Goal: Find specific page/section: Find specific page/section

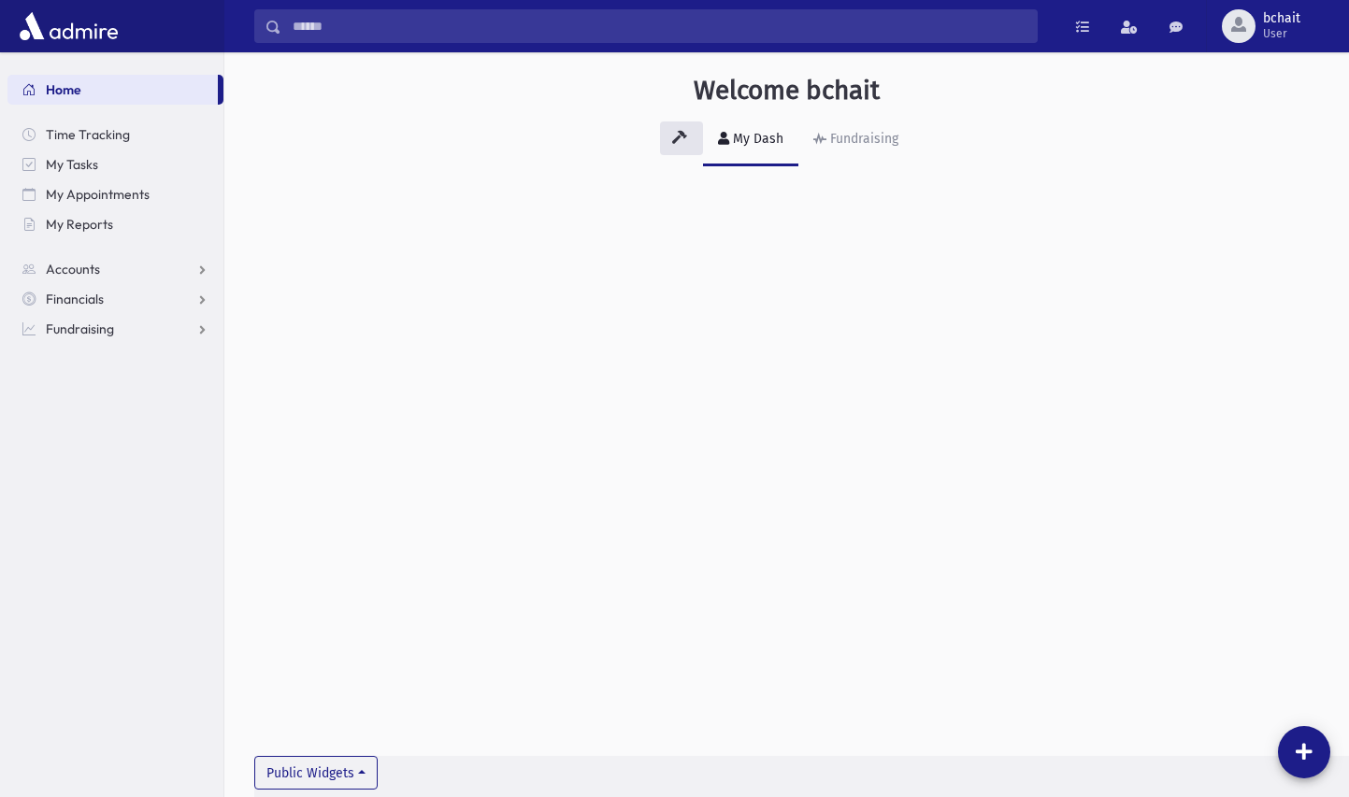
click at [376, 31] on input "Search" at bounding box center [658, 26] width 755 height 34
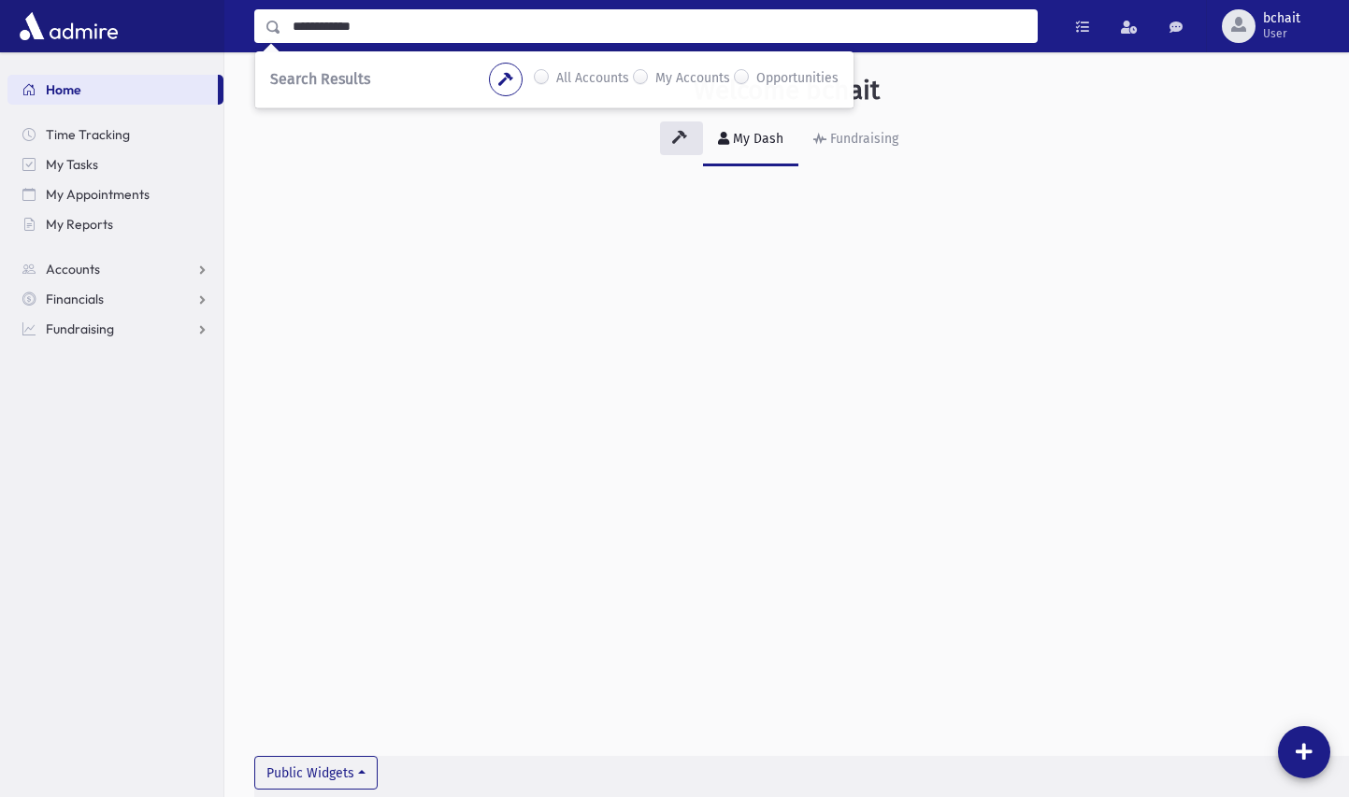
type input "**********"
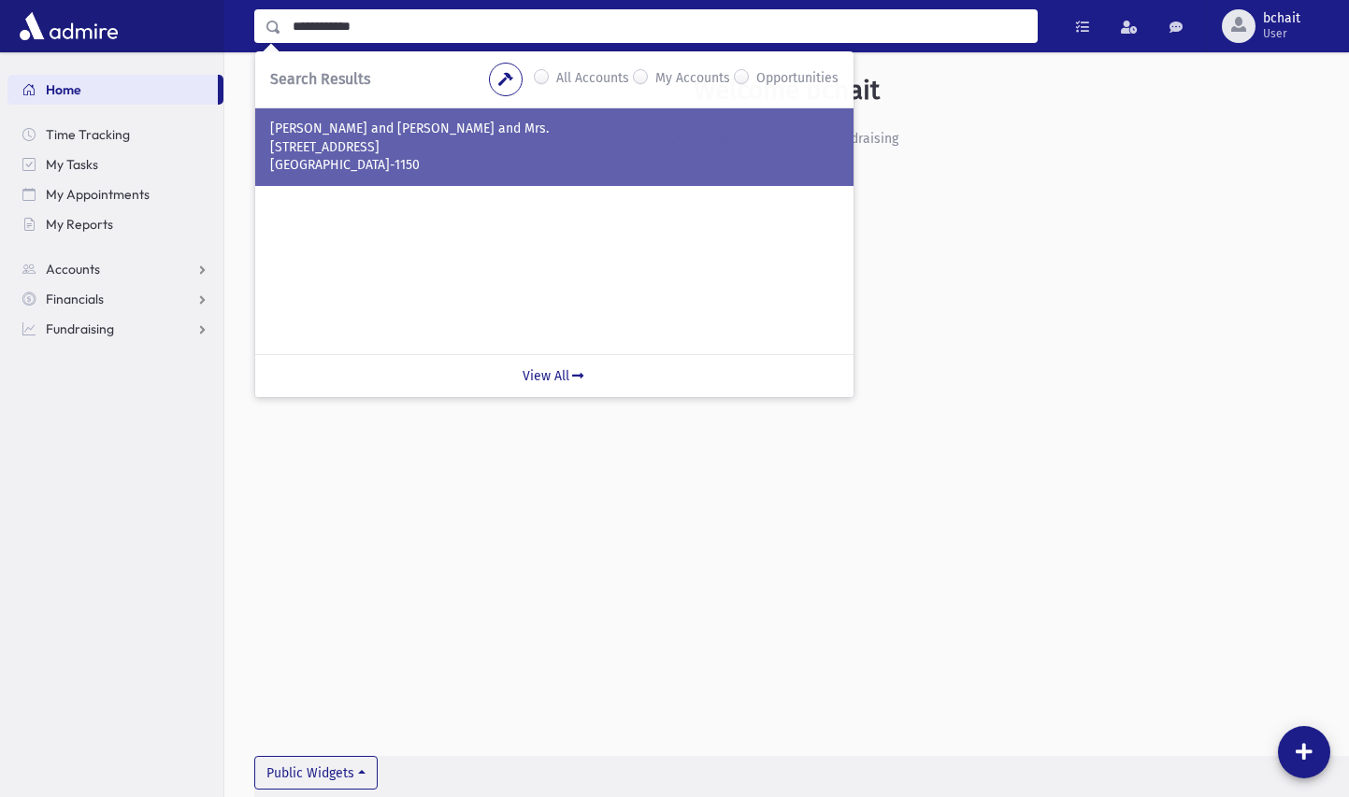
click at [377, 153] on p "36 Victoria Way" at bounding box center [554, 147] width 568 height 19
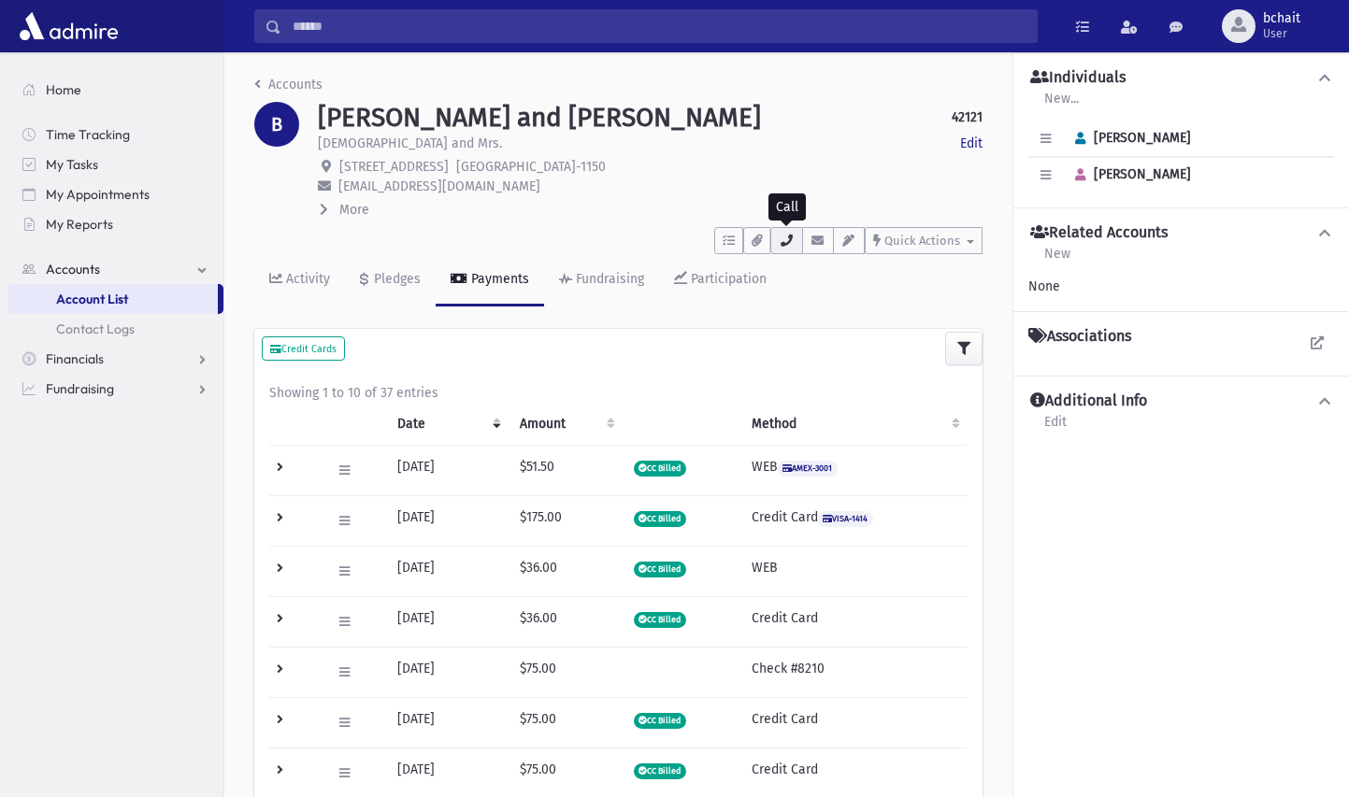
click at [786, 251] on button "button" at bounding box center [786, 240] width 32 height 27
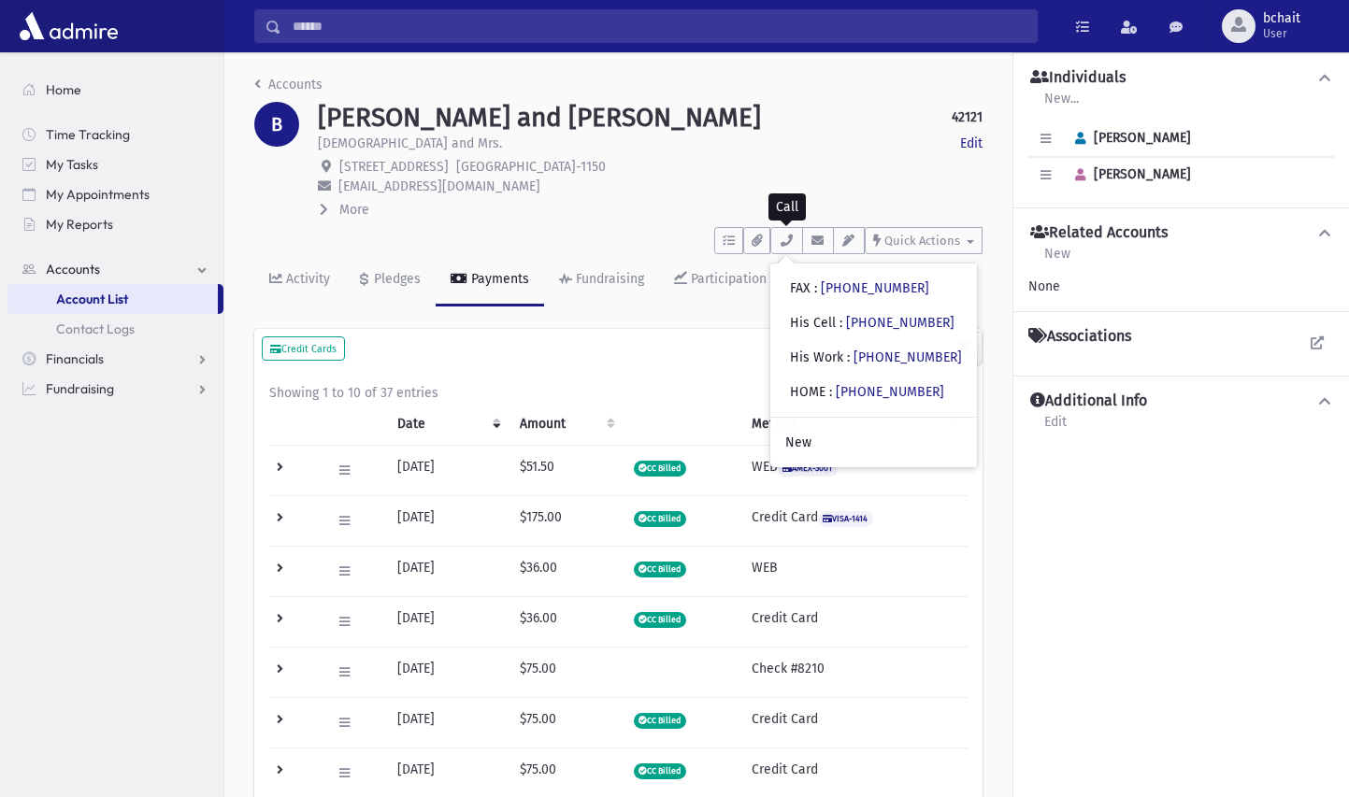
click at [379, 15] on input "Search" at bounding box center [658, 26] width 755 height 34
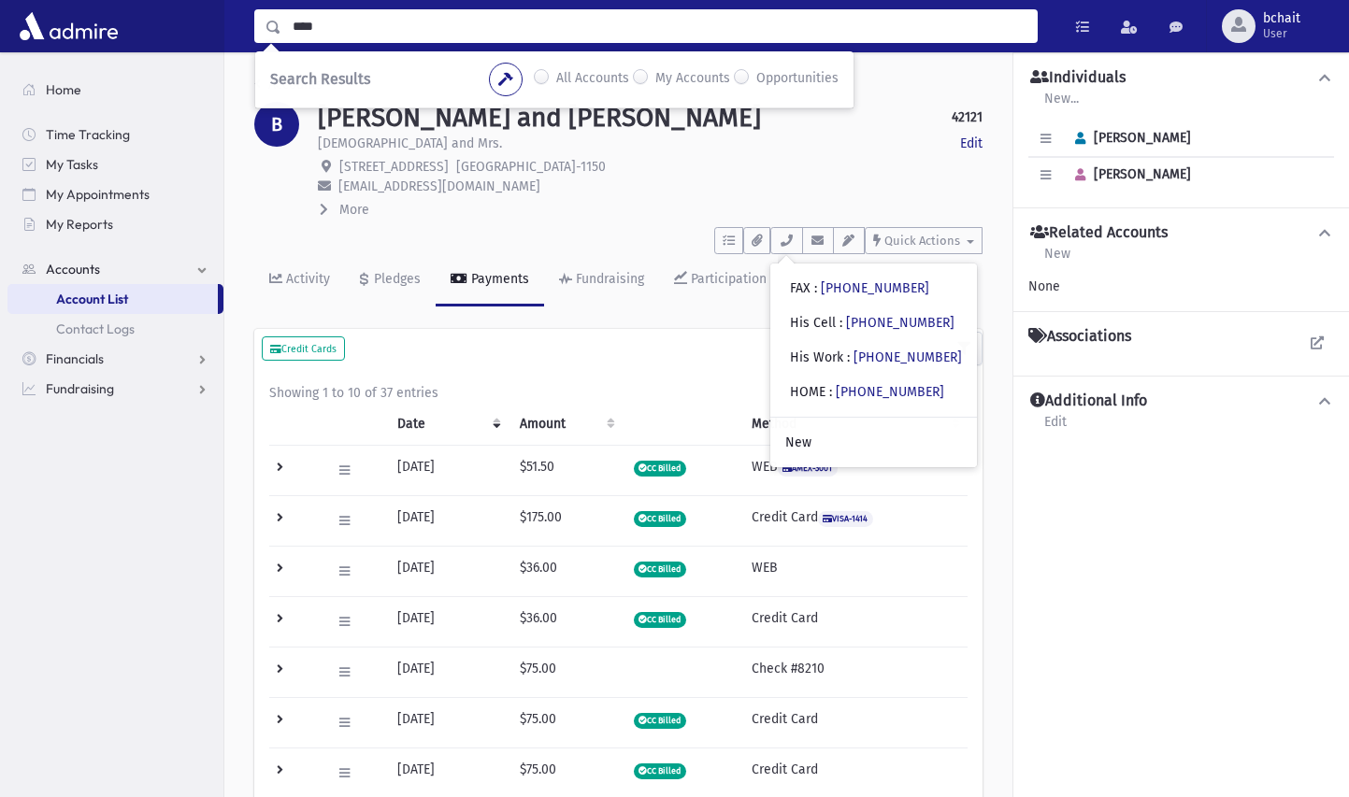
type input "****"
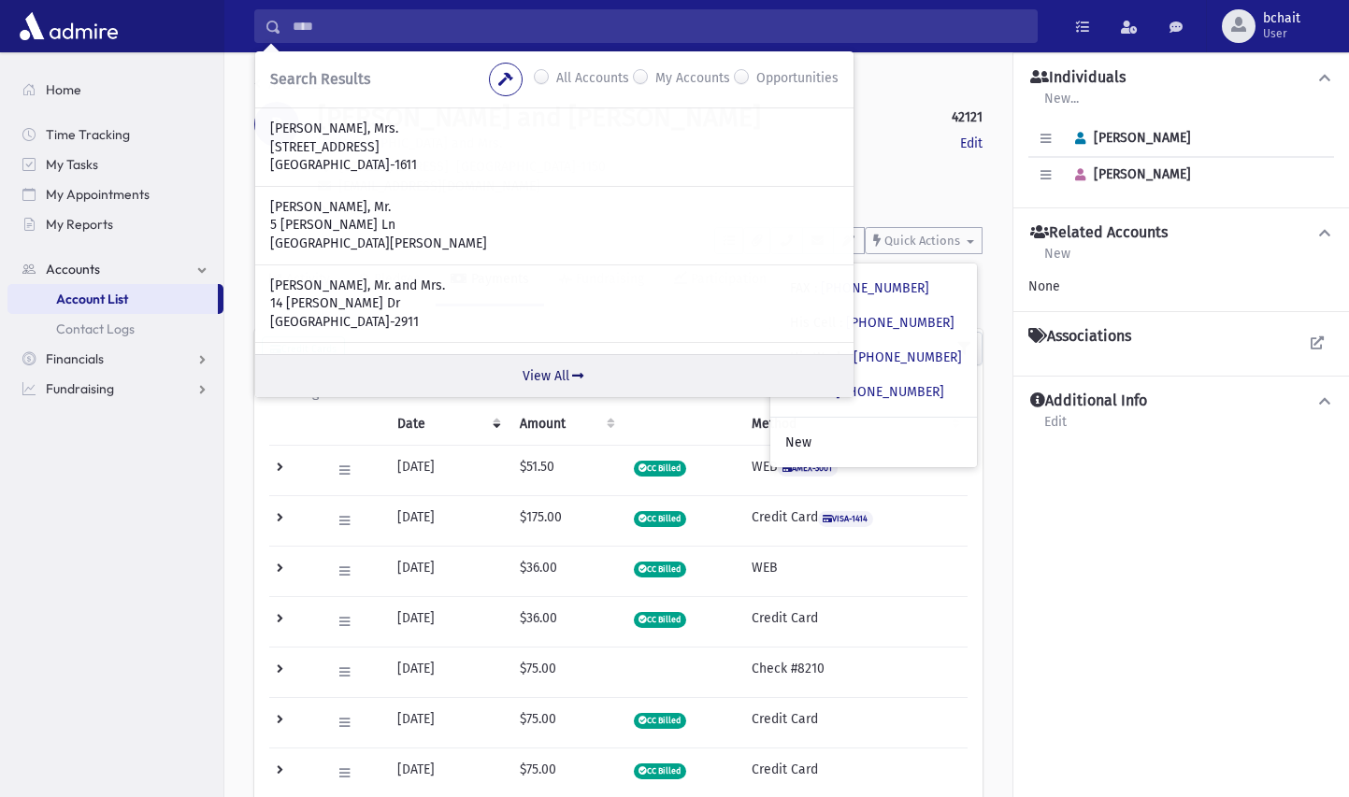
click at [534, 374] on link "View All" at bounding box center [554, 375] width 598 height 43
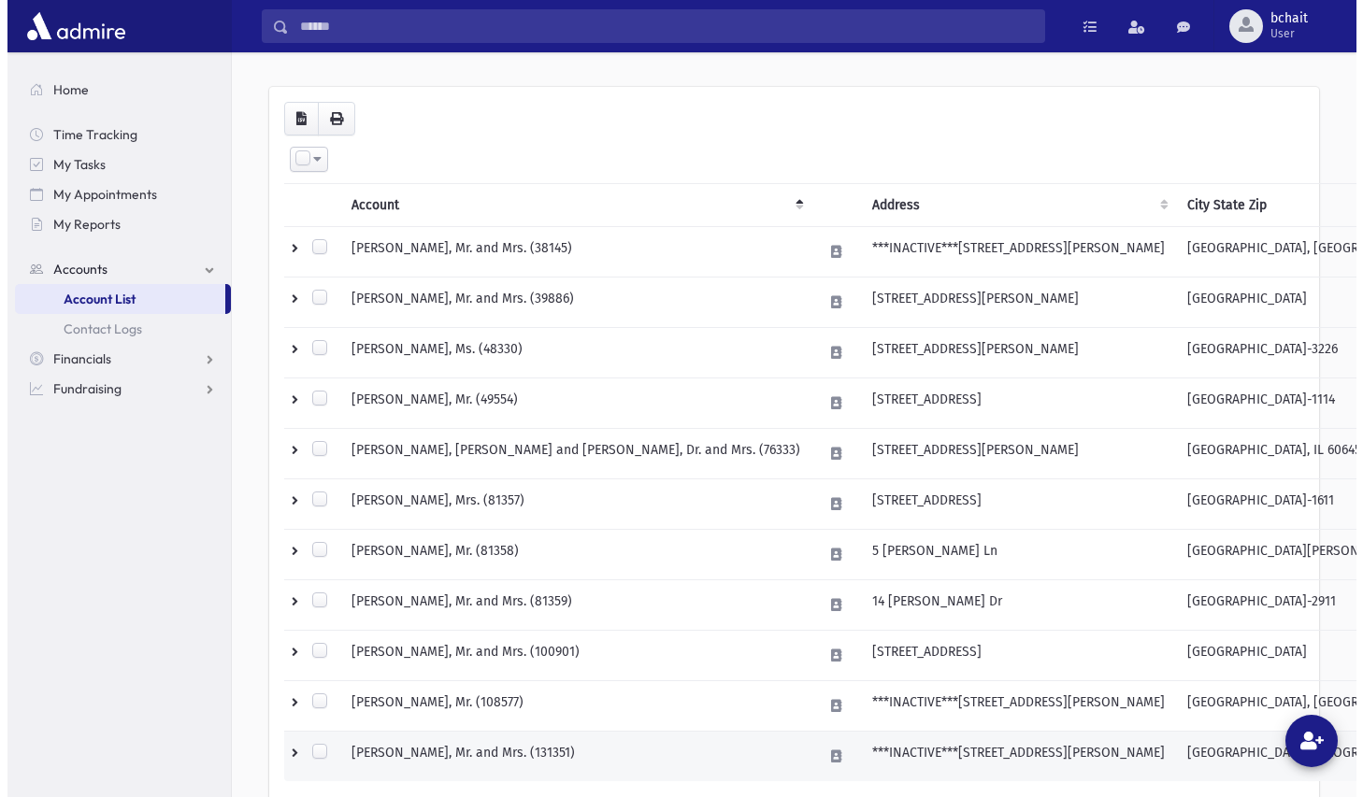
scroll to position [186, 0]
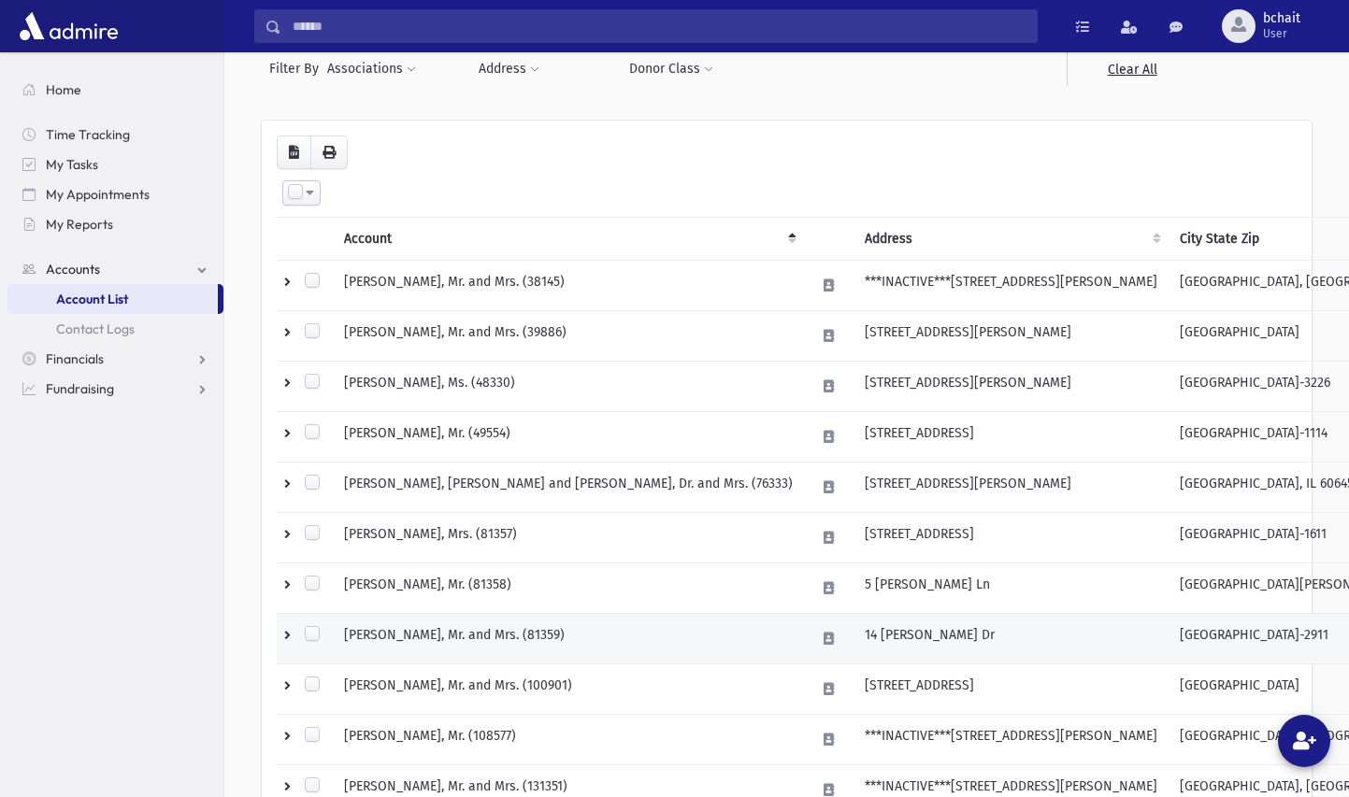
click at [561, 641] on td "[PERSON_NAME], Mr. and Mrs. (81359)" at bounding box center [568, 639] width 471 height 50
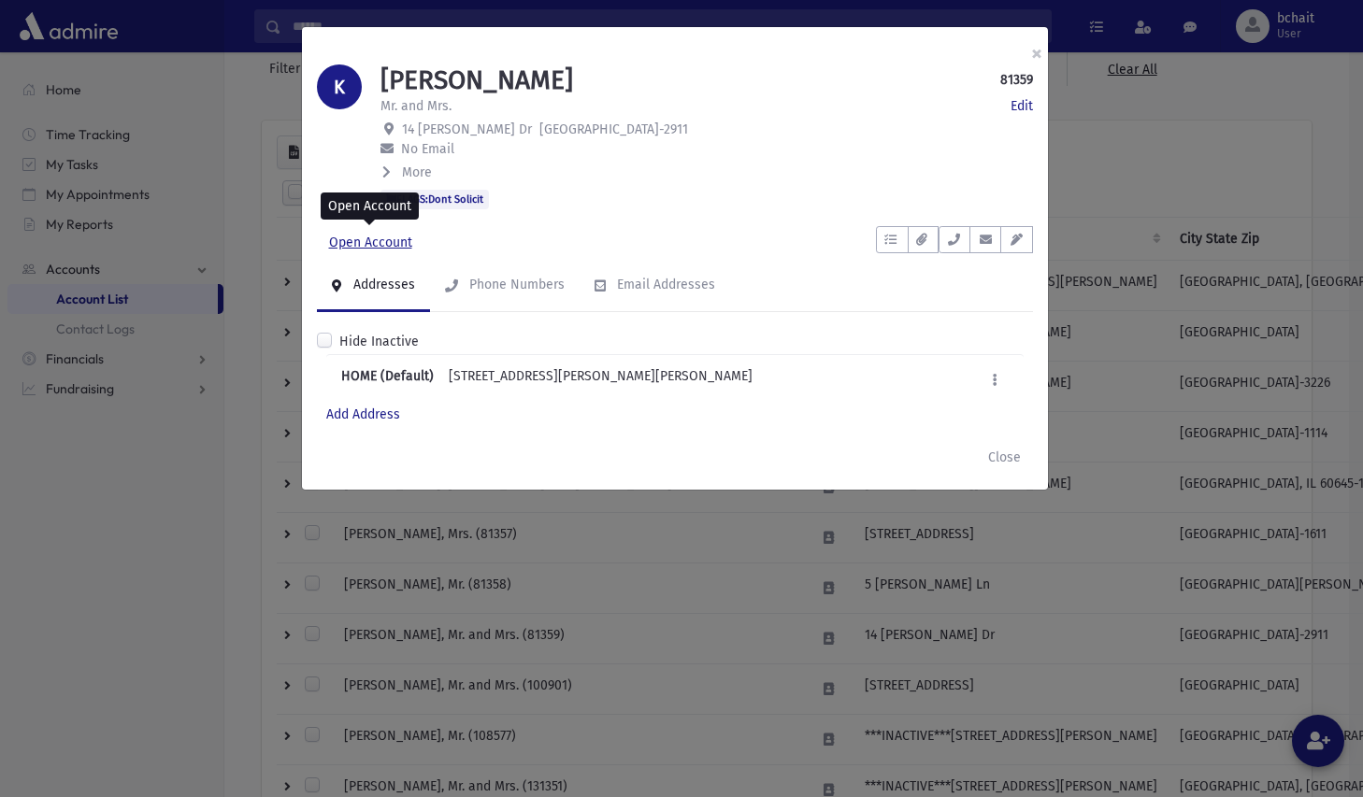
click at [391, 243] on link "Open Account" at bounding box center [371, 243] width 108 height 34
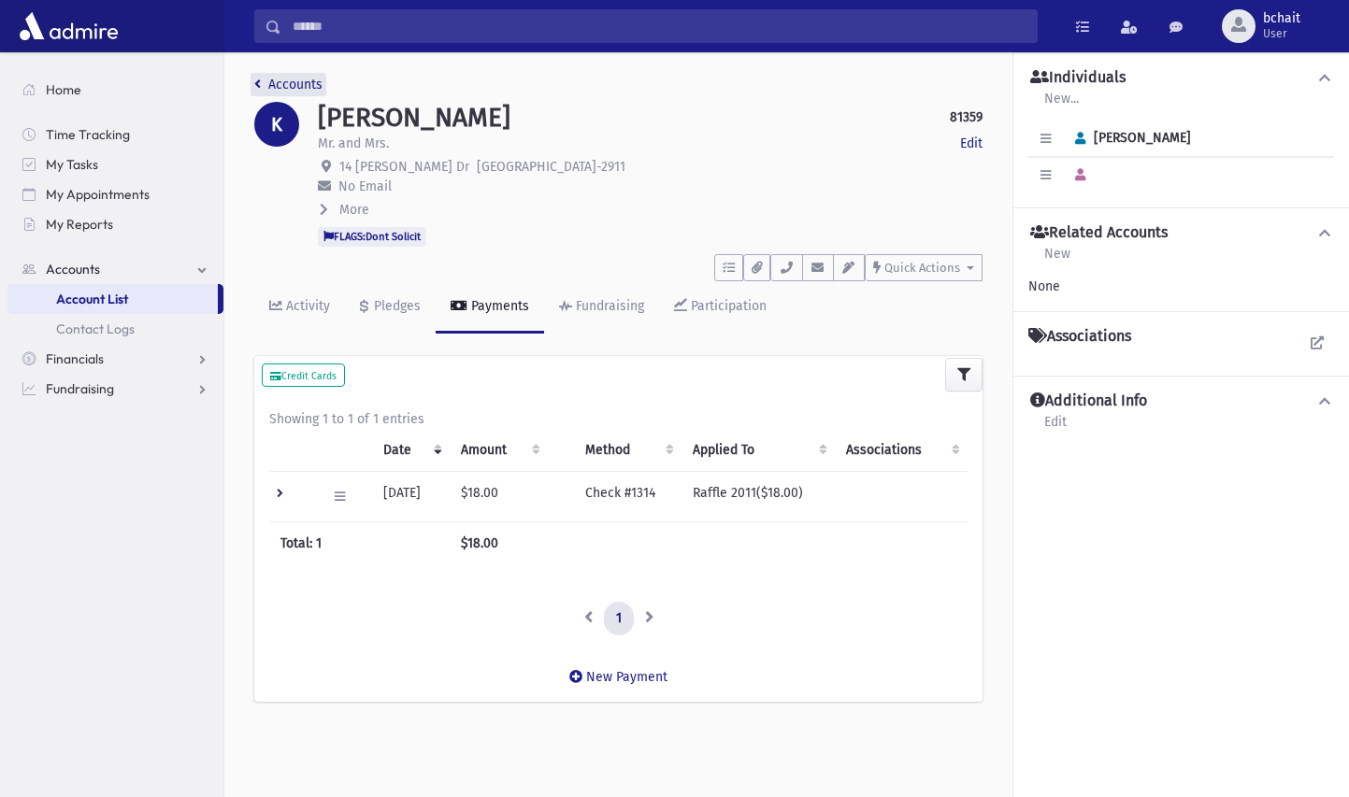
click at [279, 84] on link "Accounts" at bounding box center [288, 85] width 68 height 16
